Goal: Transaction & Acquisition: Purchase product/service

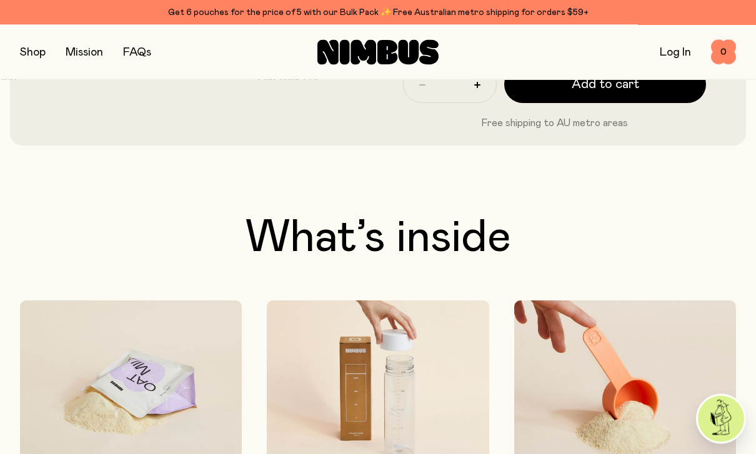
scroll to position [534, 0]
click at [35, 55] on button "button" at bounding box center [33, 52] width 26 height 17
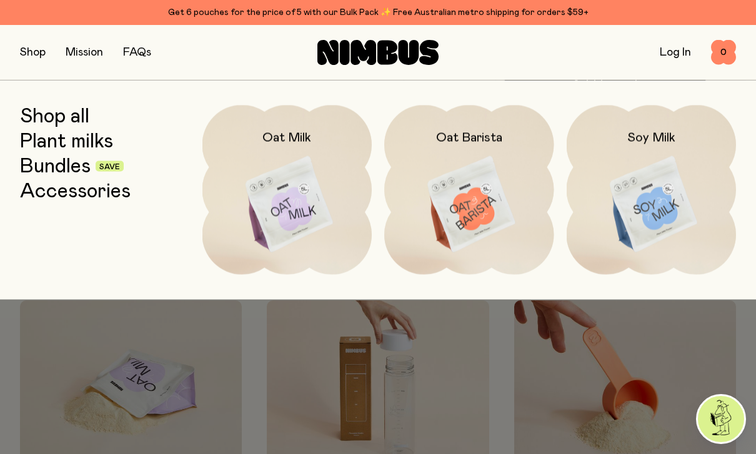
click at [656, 194] on img at bounding box center [651, 204] width 170 height 199
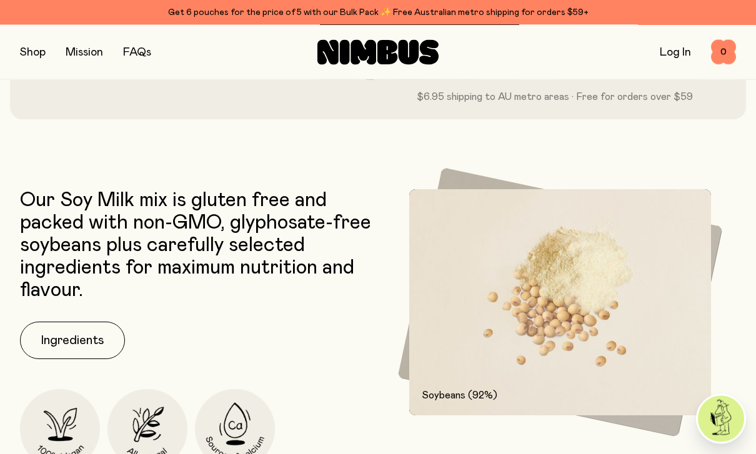
scroll to position [495, 0]
click at [52, 337] on button "Ingredients" at bounding box center [72, 340] width 105 height 37
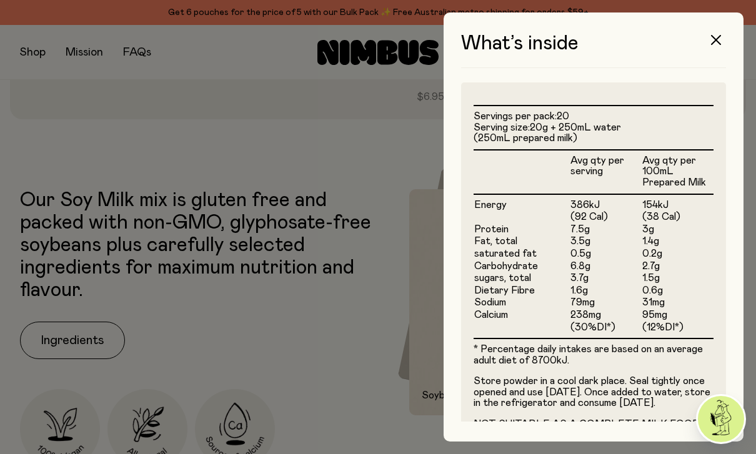
scroll to position [305, 0]
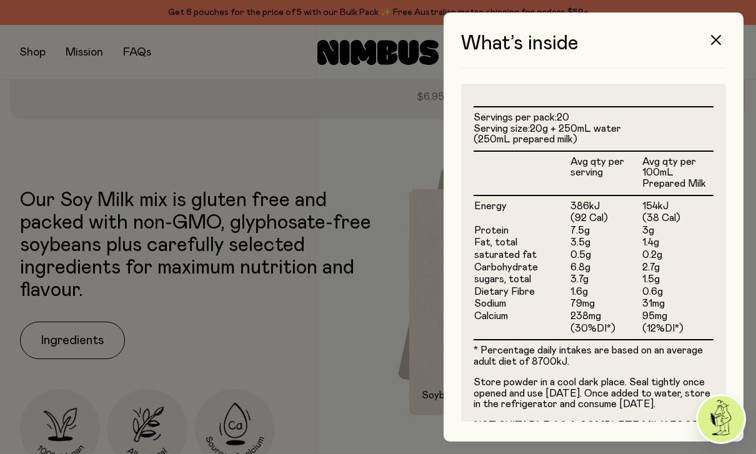
click at [723, 37] on button "button" at bounding box center [716, 40] width 30 height 30
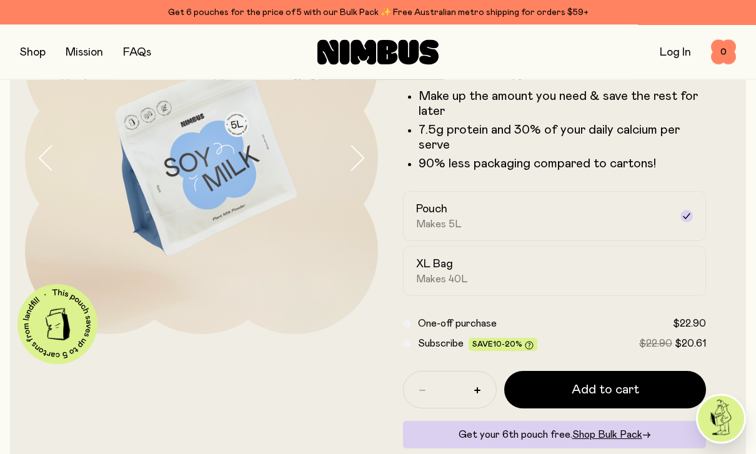
scroll to position [127, 0]
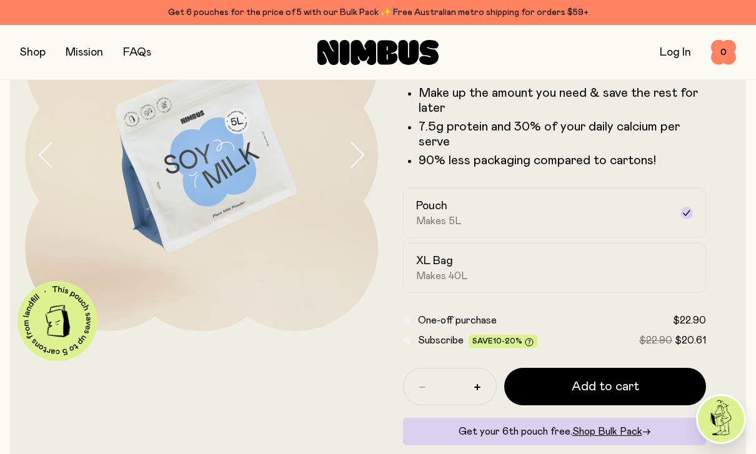
click at [576, 391] on span "Add to cart" at bounding box center [604, 386] width 67 height 17
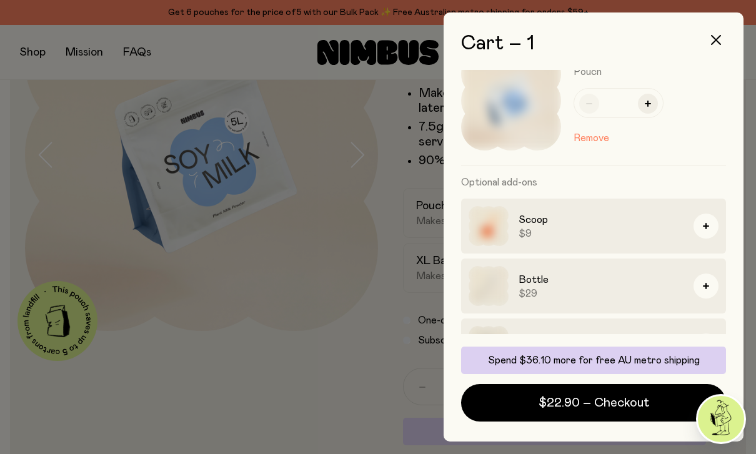
scroll to position [34, 0]
click at [712, 259] on div "Scoop $9" at bounding box center [593, 286] width 265 height 55
click at [707, 227] on icon "button" at bounding box center [706, 227] width 6 height 6
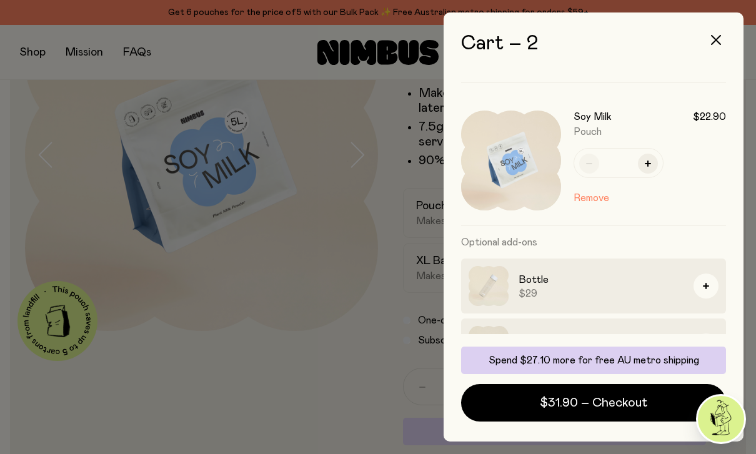
scroll to position [117, 0]
click at [701, 287] on button "button" at bounding box center [705, 286] width 25 height 25
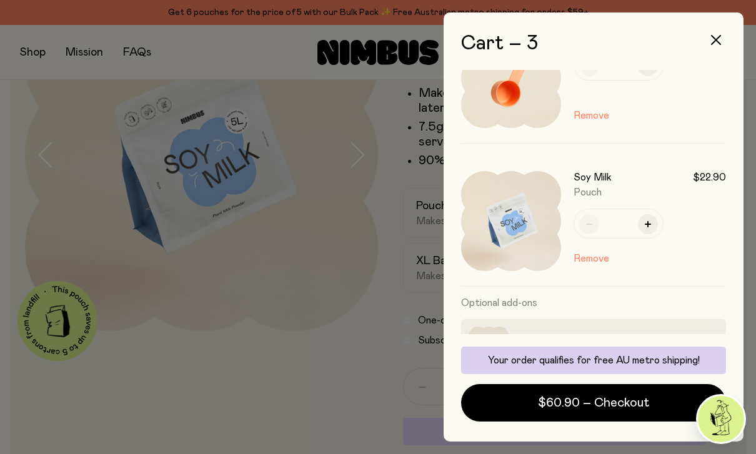
scroll to position [200, 0]
click at [705, 343] on button "button" at bounding box center [705, 346] width 25 height 25
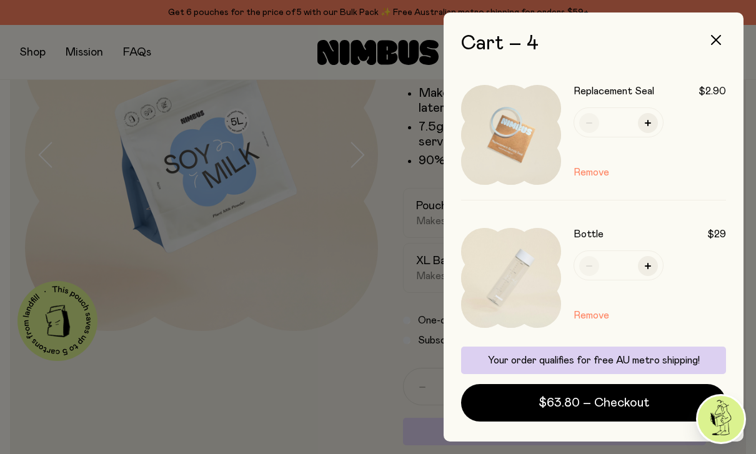
scroll to position [0, 0]
click at [713, 35] on button "button" at bounding box center [716, 40] width 30 height 30
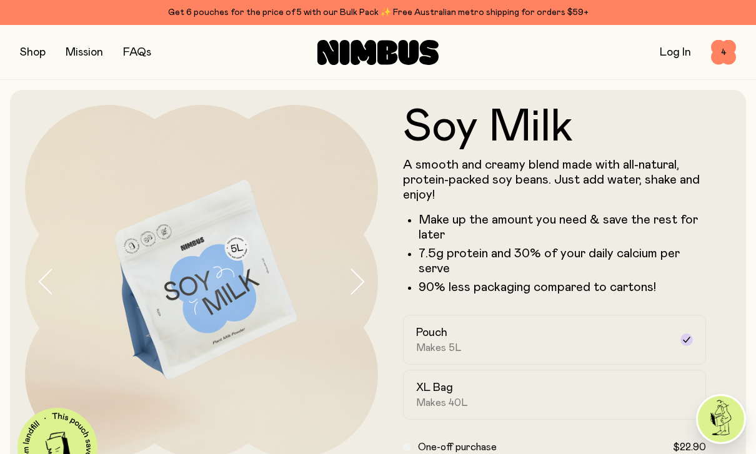
click at [727, 52] on span "4" at bounding box center [723, 52] width 25 height 25
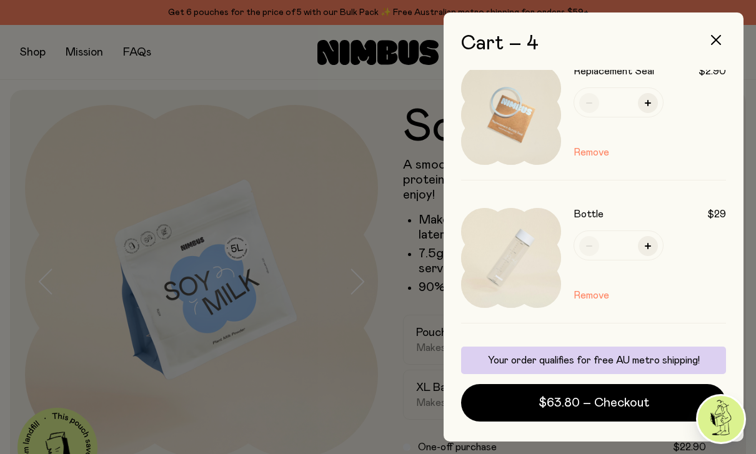
click at [336, 285] on div at bounding box center [378, 227] width 756 height 454
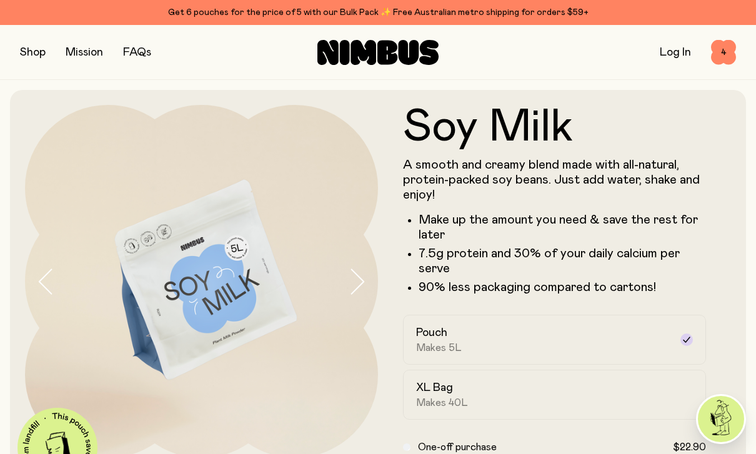
click at [36, 49] on button "button" at bounding box center [33, 52] width 26 height 17
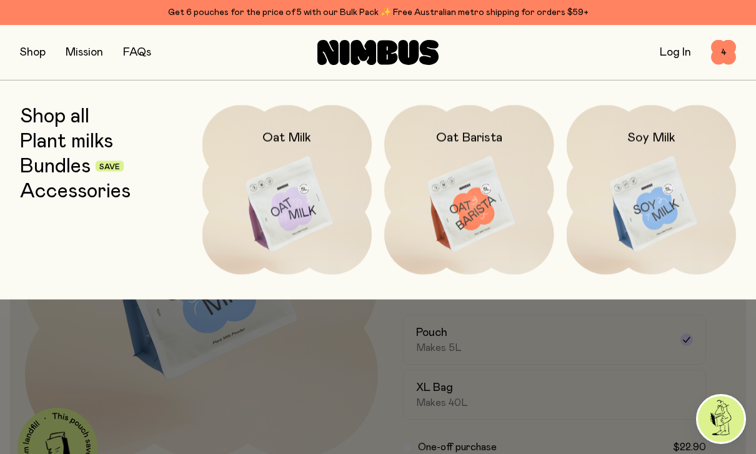
click at [62, 170] on link "Bundles" at bounding box center [55, 166] width 71 height 22
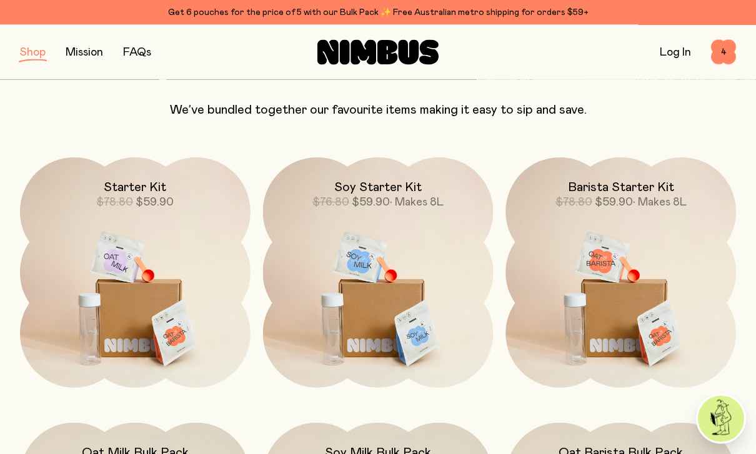
scroll to position [108, 0]
click at [402, 327] on img at bounding box center [378, 292] width 230 height 270
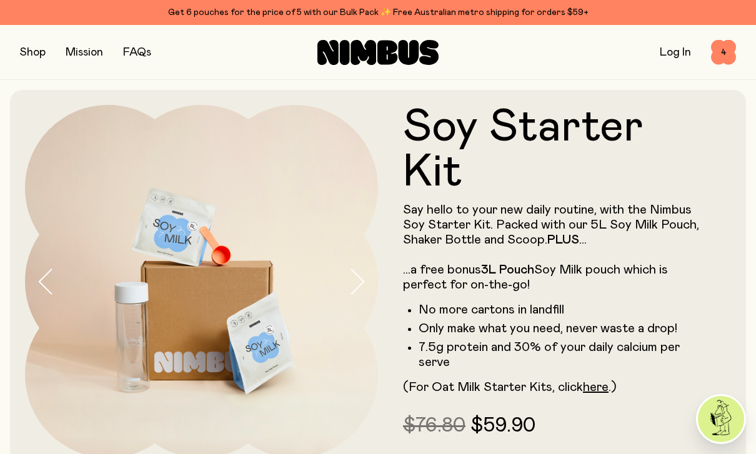
click at [723, 59] on span "4" at bounding box center [723, 52] width 25 height 25
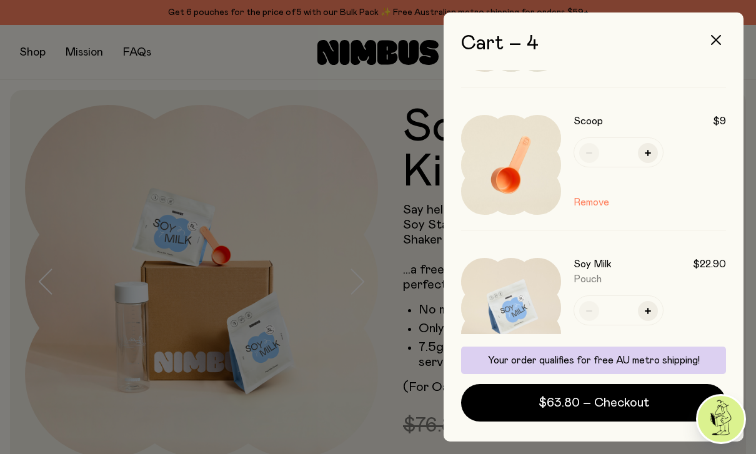
scroll to position [255, 0]
click at [358, 366] on div at bounding box center [378, 227] width 756 height 454
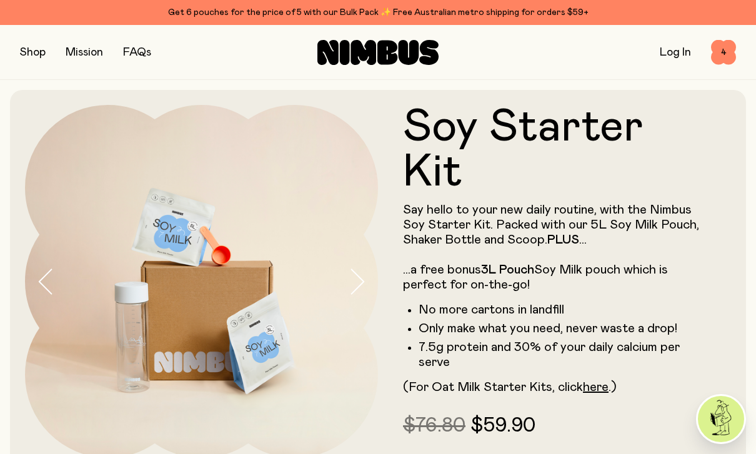
click at [724, 52] on span "4" at bounding box center [723, 52] width 25 height 25
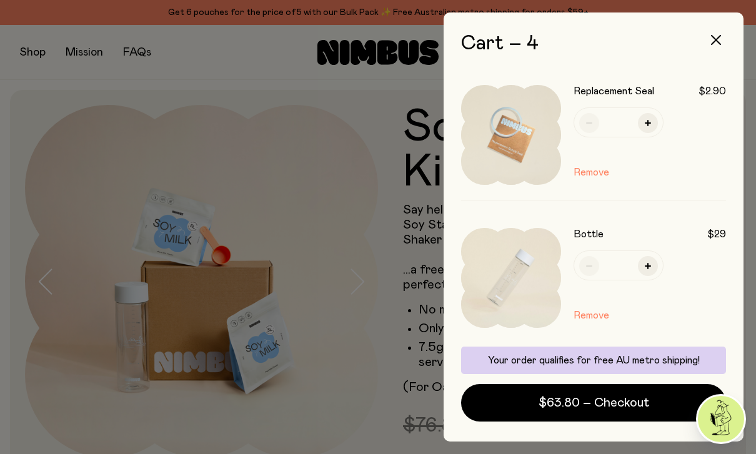
click at [595, 175] on button "Remove" at bounding box center [591, 172] width 36 height 15
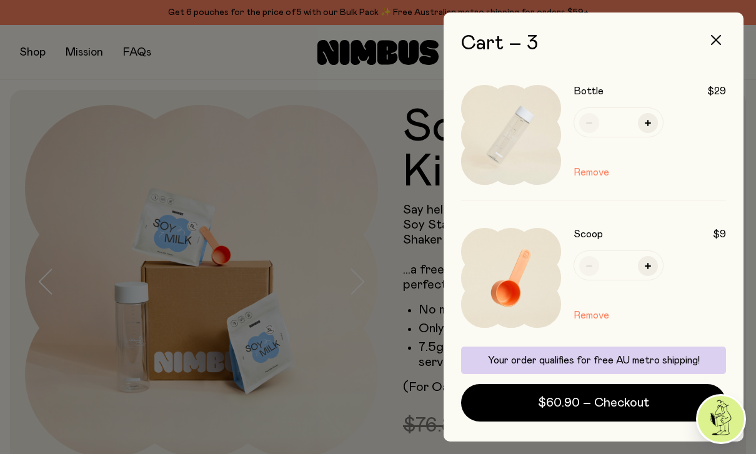
click at [599, 177] on button "Remove" at bounding box center [591, 172] width 36 height 15
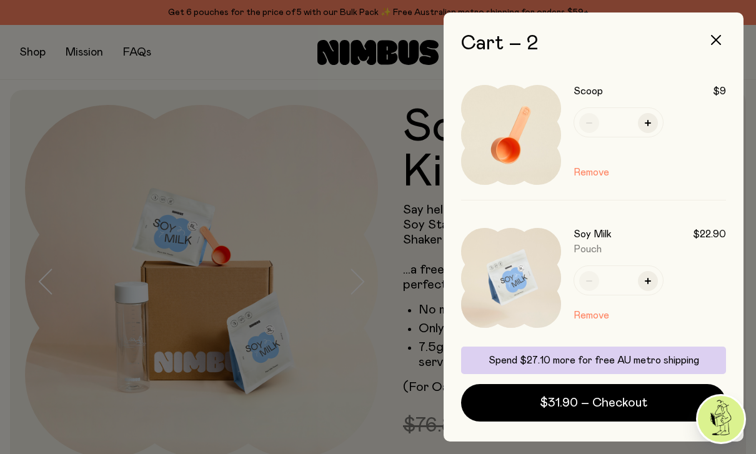
click at [595, 318] on button "Remove" at bounding box center [591, 315] width 36 height 15
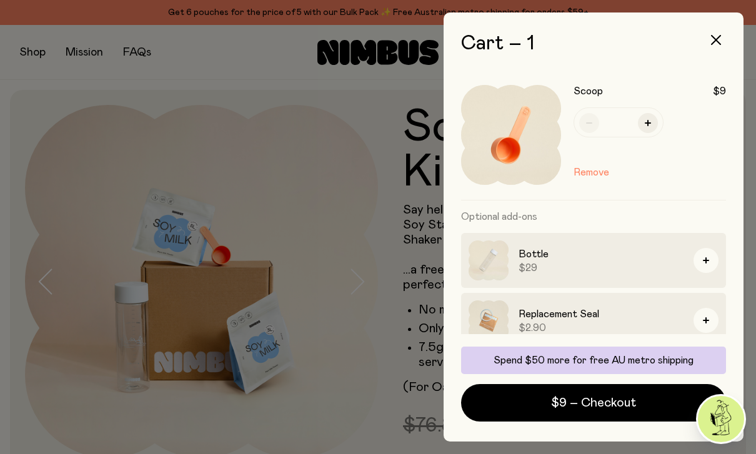
click at [596, 170] on button "Remove" at bounding box center [591, 172] width 36 height 15
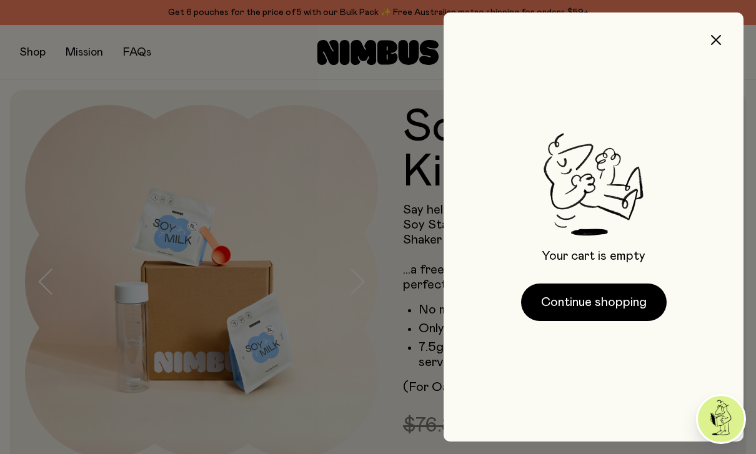
click at [363, 319] on div at bounding box center [378, 227] width 756 height 454
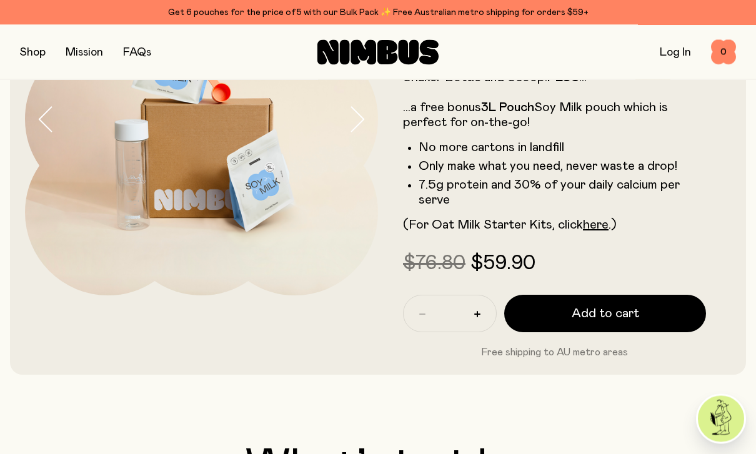
scroll to position [164, 0]
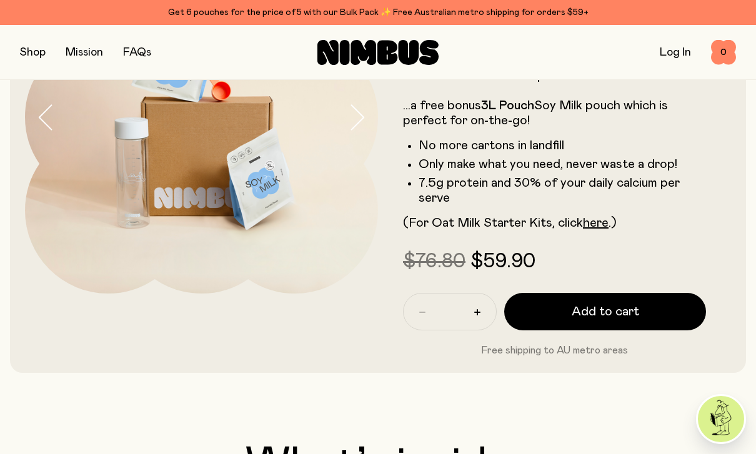
click at [609, 308] on span "Add to cart" at bounding box center [604, 311] width 67 height 17
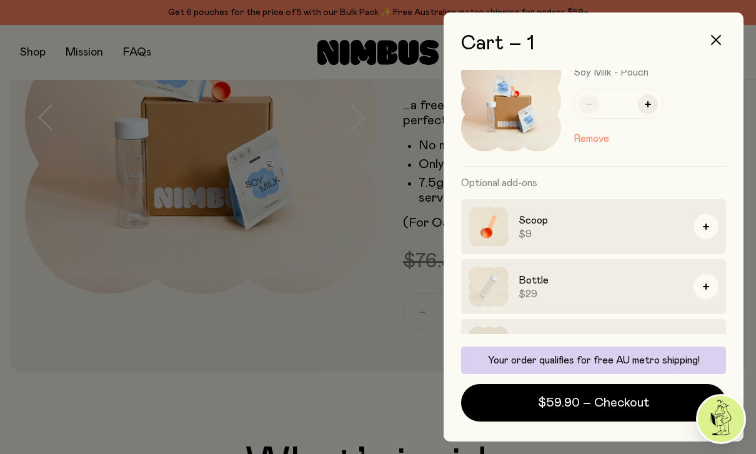
scroll to position [34, 0]
click at [708, 349] on icon "button" at bounding box center [706, 346] width 6 height 6
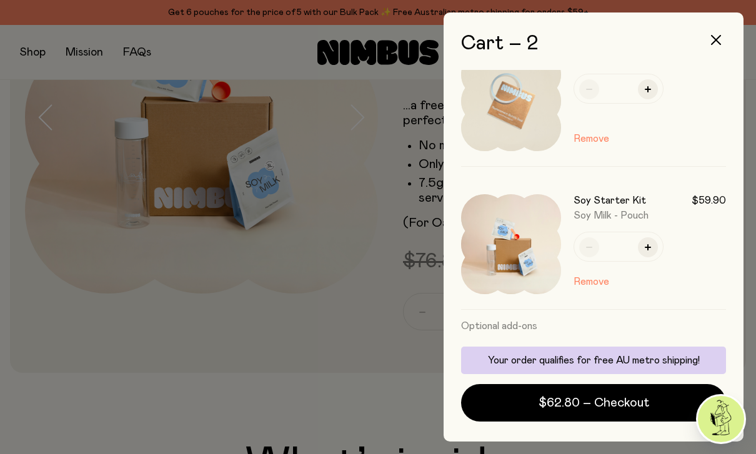
click at [106, 360] on div at bounding box center [378, 227] width 756 height 454
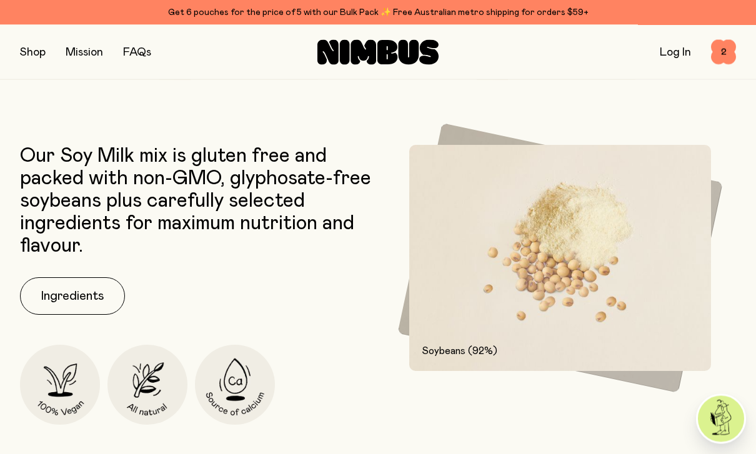
scroll to position [0, 0]
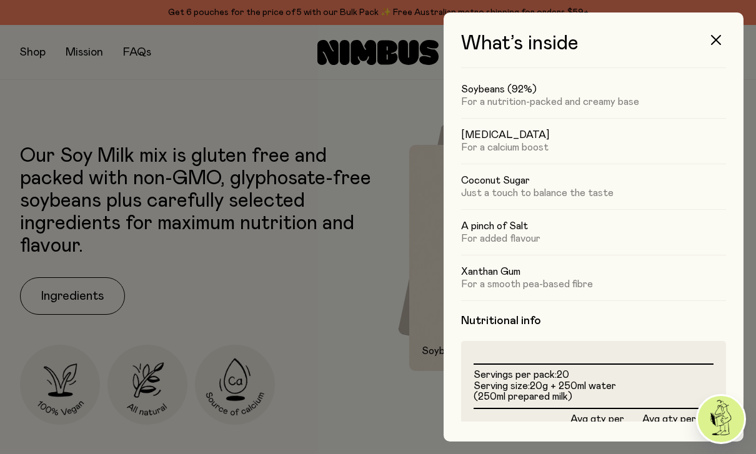
click at [714, 39] on icon "button" at bounding box center [716, 40] width 10 height 10
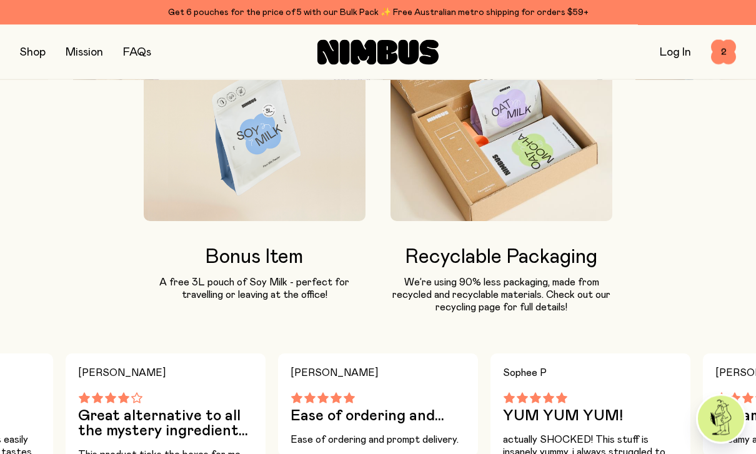
scroll to position [959, 0]
click at [87, 53] on link "Mission" at bounding box center [84, 52] width 37 height 11
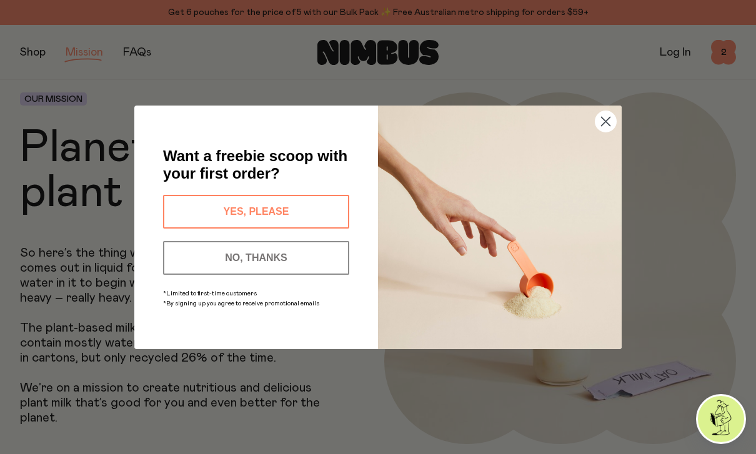
click at [601, 129] on circle "Close dialog" at bounding box center [605, 121] width 21 height 21
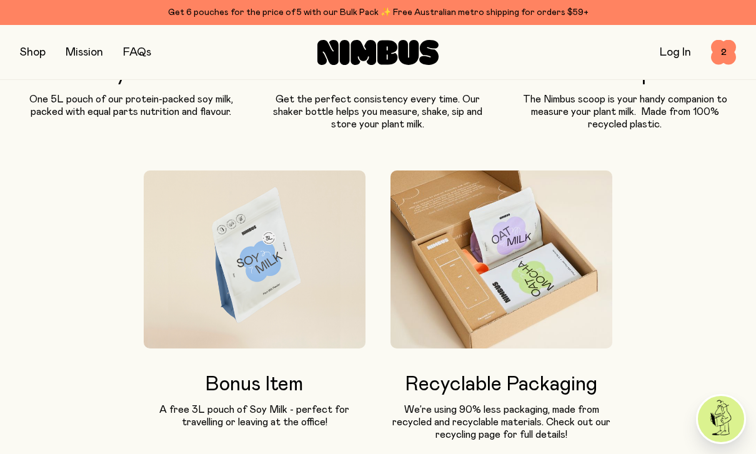
scroll to position [796, 0]
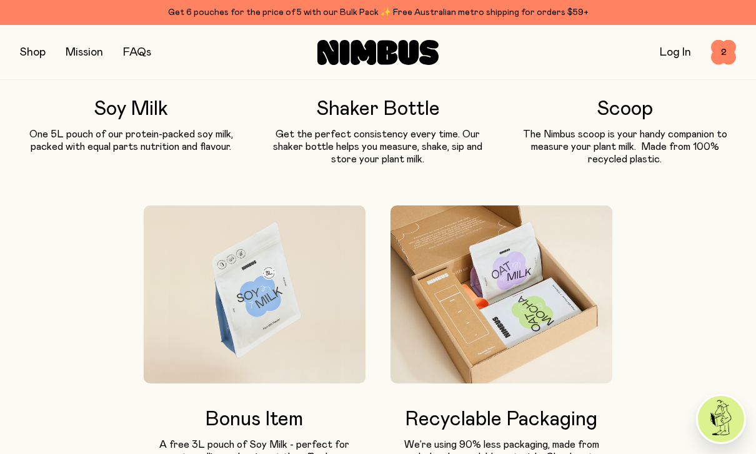
click at [726, 56] on span "2" at bounding box center [723, 52] width 25 height 25
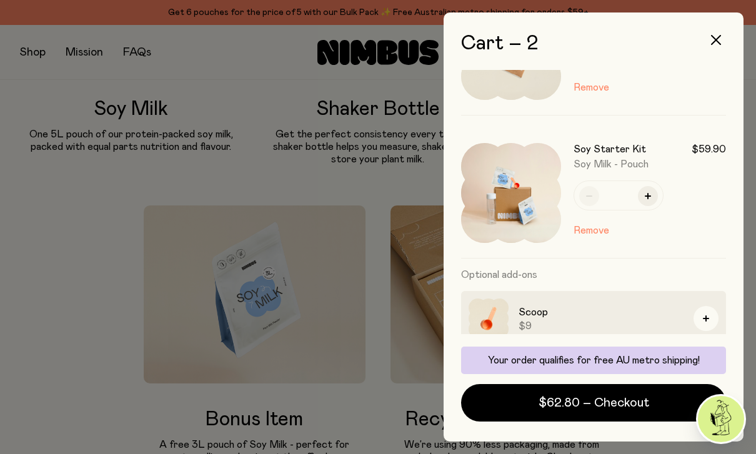
scroll to position [84, 0]
click at [630, 254] on div "Soy Starter Kit $59.90 Soy Milk - Pouch * Remove" at bounding box center [593, 194] width 265 height 131
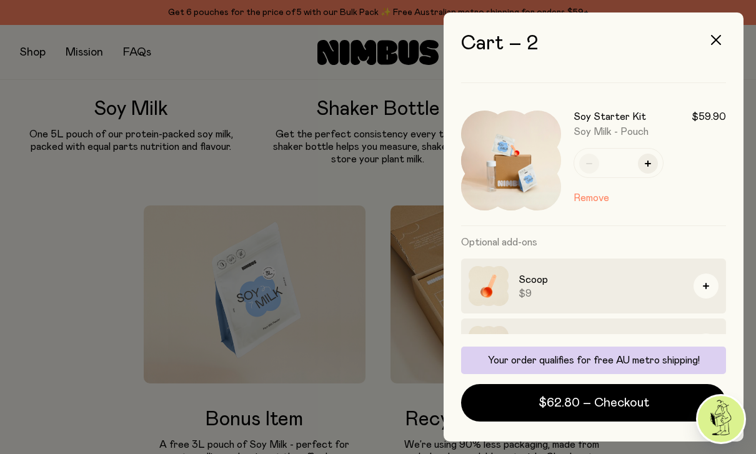
scroll to position [117, 0]
click at [596, 412] on span "$62.80 – Checkout" at bounding box center [593, 402] width 111 height 17
